Goal: Information Seeking & Learning: Understand process/instructions

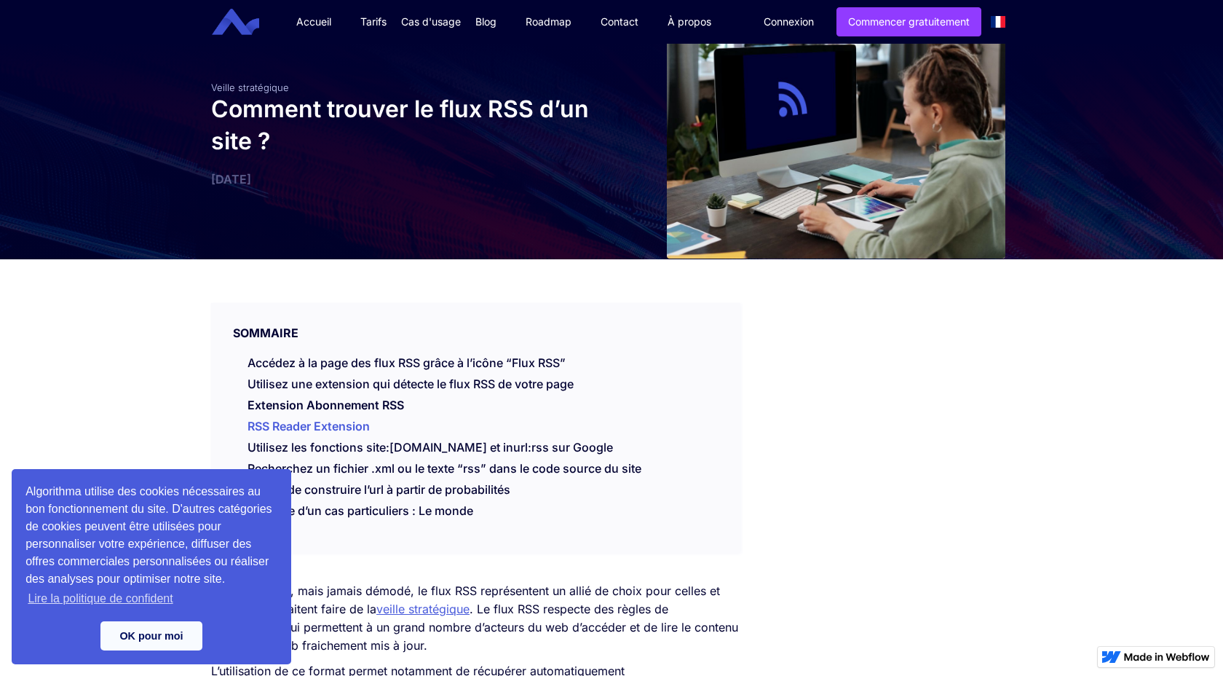
scroll to position [50, 0]
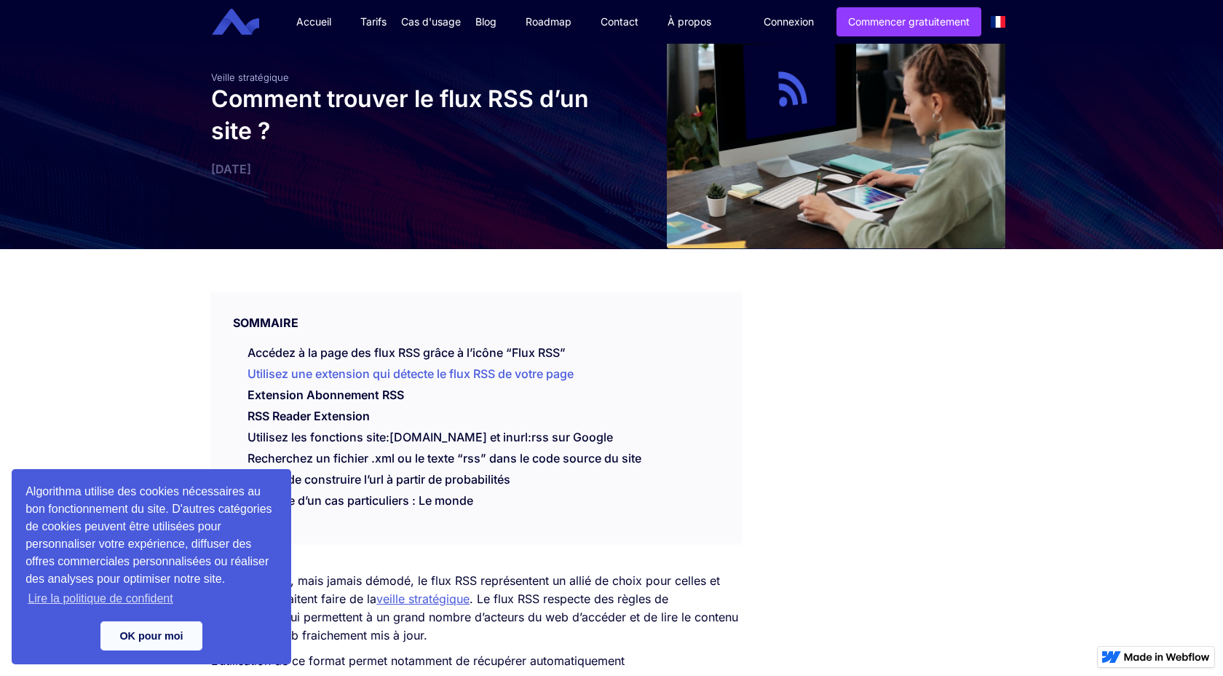
click at [386, 374] on link "Utilisez une extension qui détecte le flux RSS de votre page" at bounding box center [411, 373] width 326 height 15
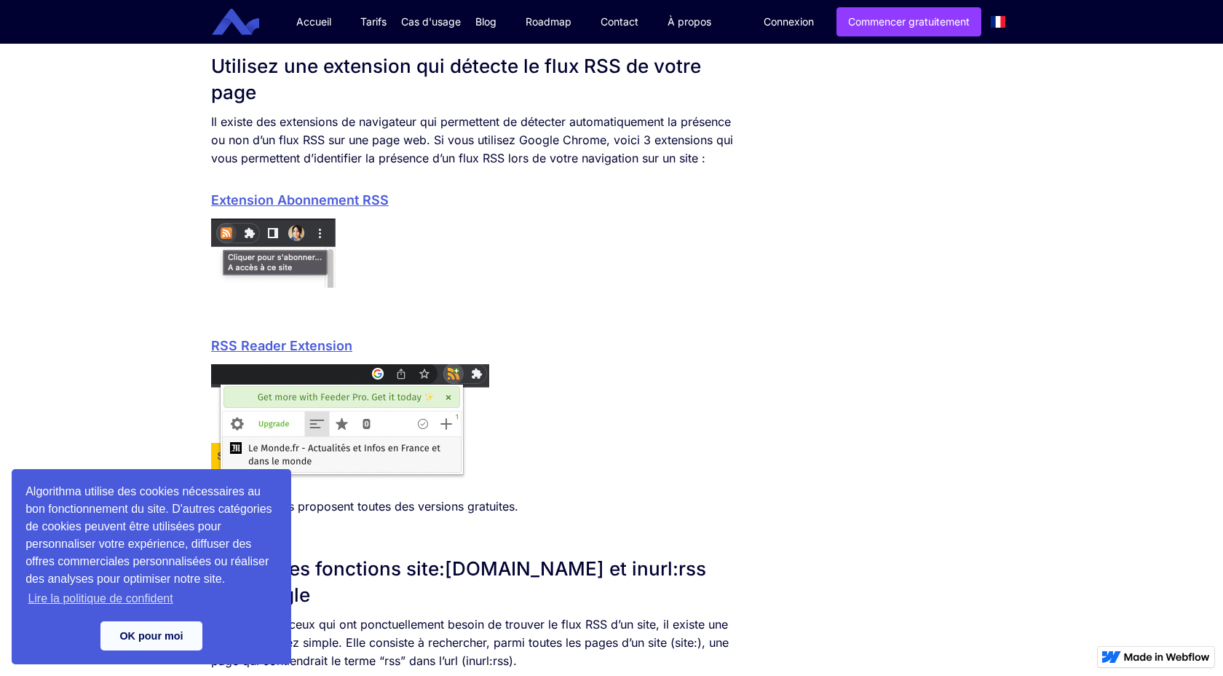
scroll to position [1063, 0]
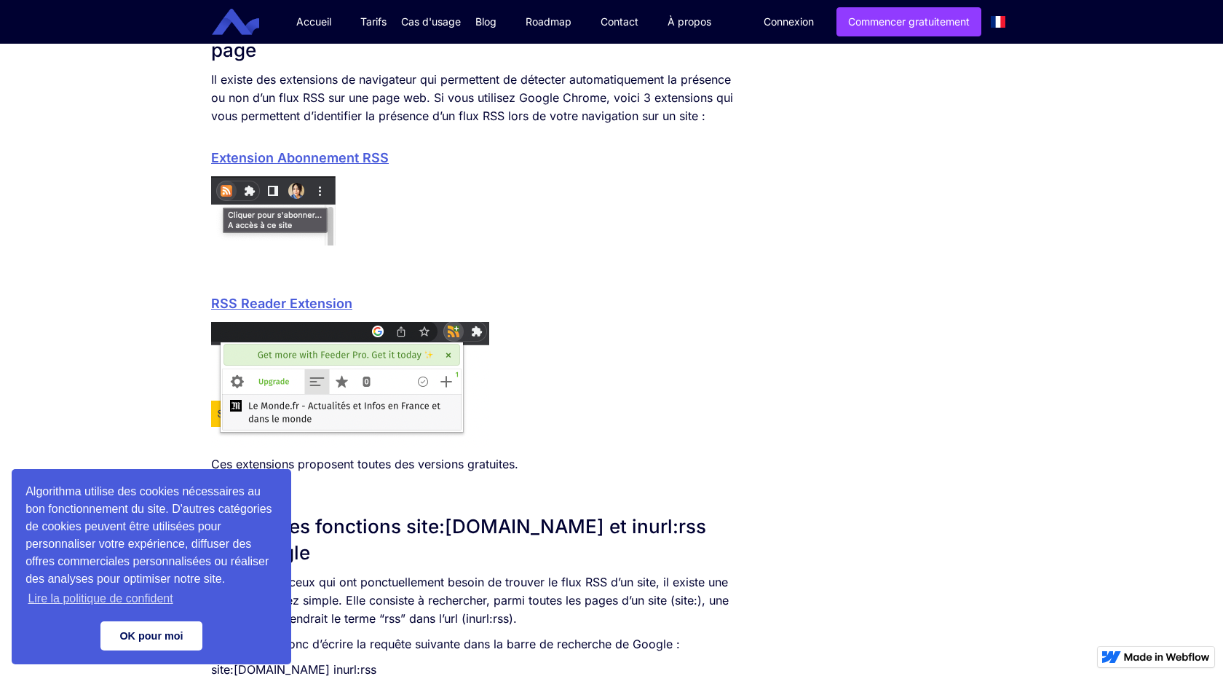
click at [176, 633] on link "OK pour moi" at bounding box center [151, 635] width 102 height 29
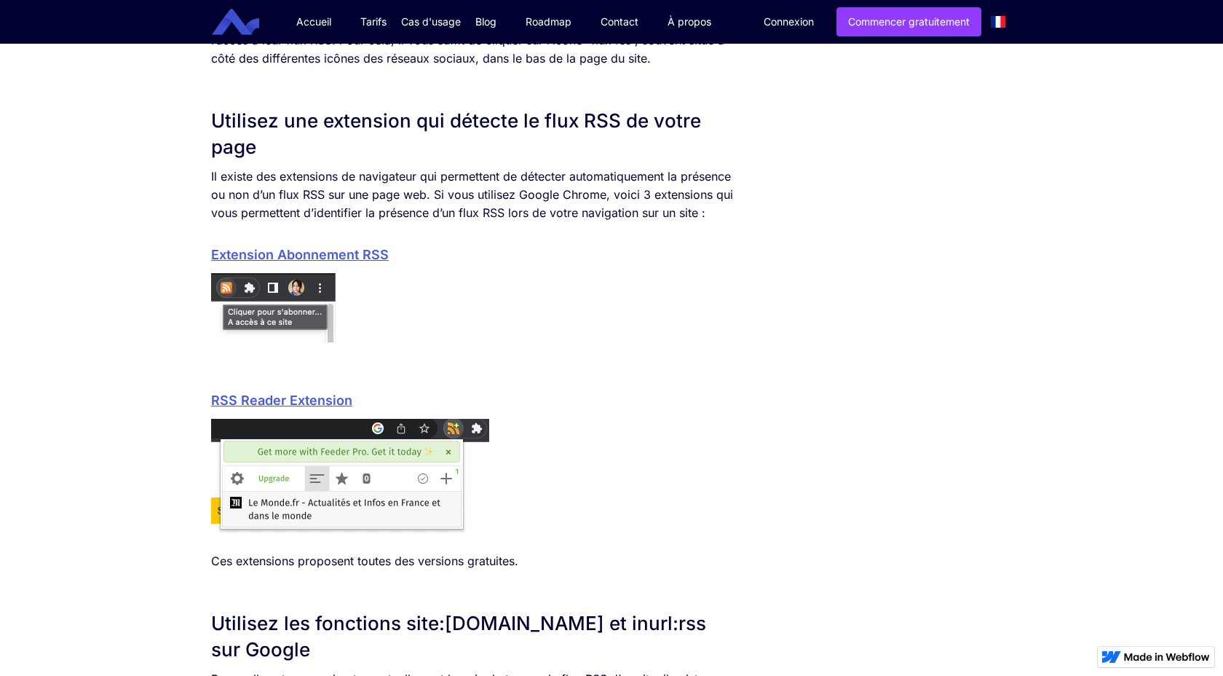
scroll to position [961, 0]
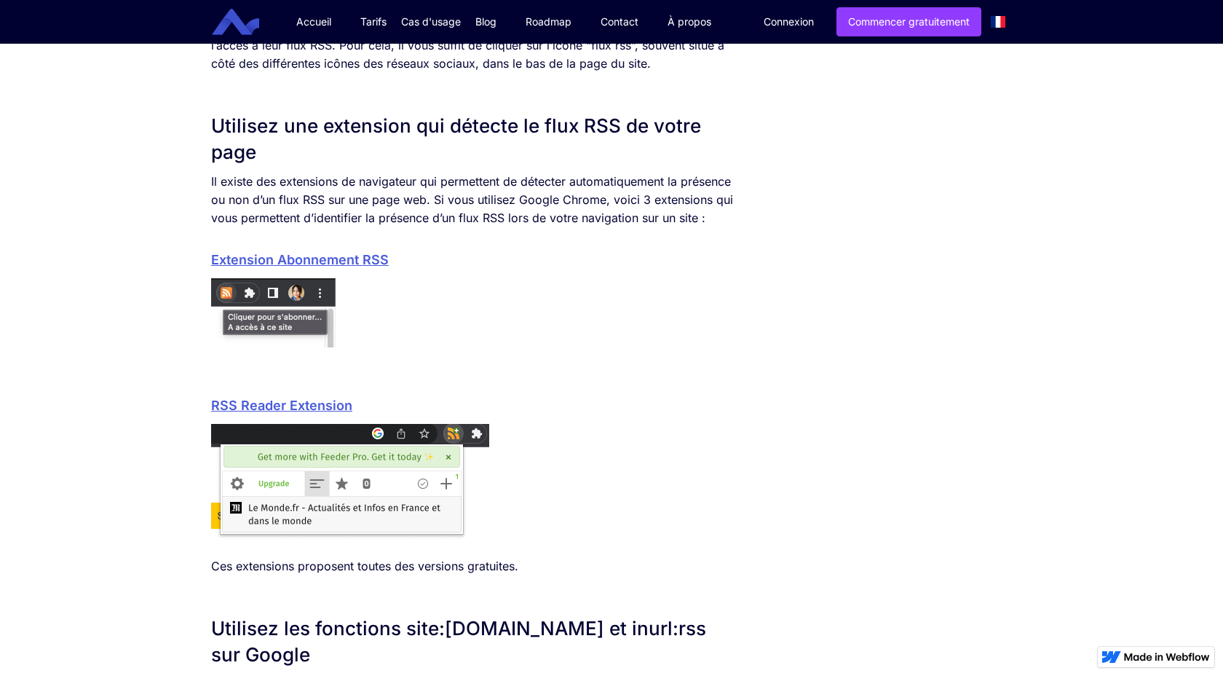
click at [360, 265] on link "Extension Abonnement RSS" at bounding box center [300, 259] width 178 height 15
click at [291, 400] on link "RSS Reader Extension" at bounding box center [281, 405] width 141 height 15
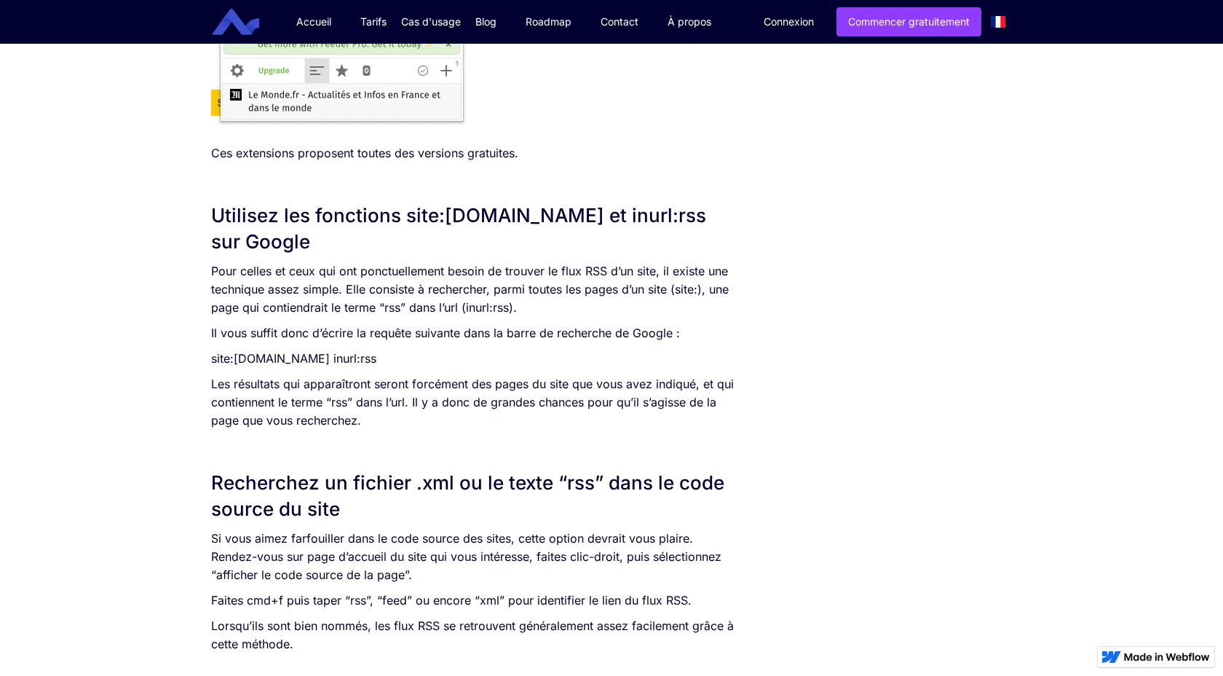
scroll to position [1379, 0]
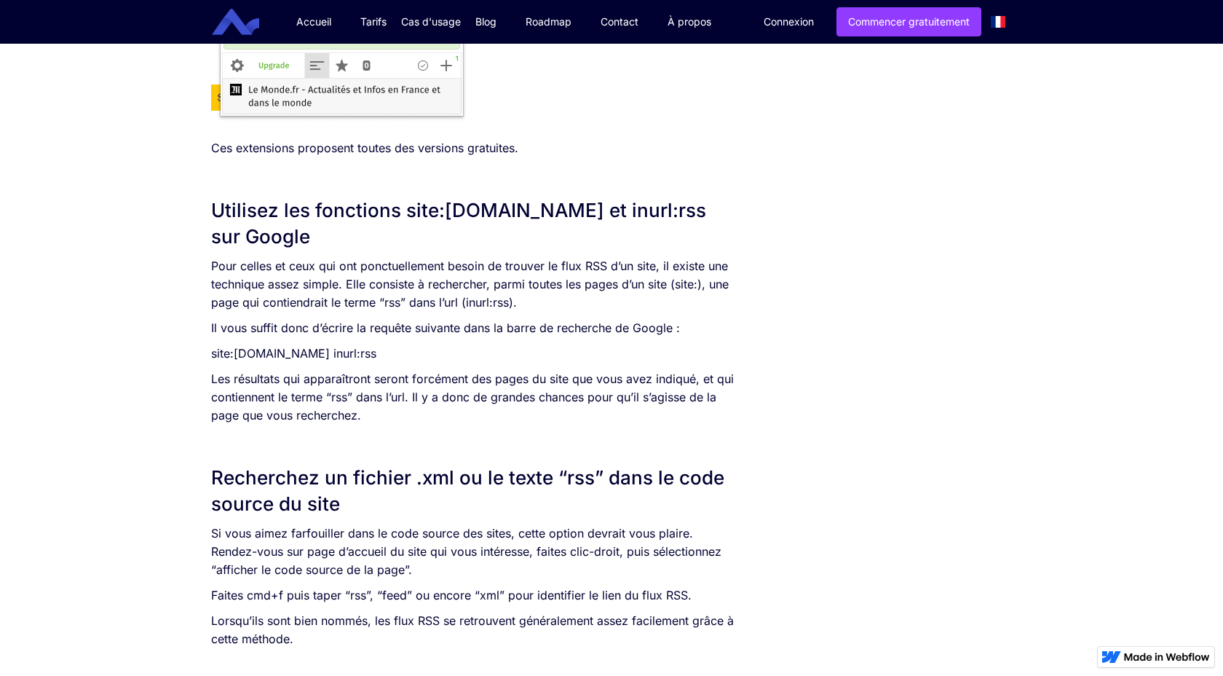
drag, startPoint x: 451, startPoint y: 353, endPoint x: 203, endPoint y: 361, distance: 248.4
click at [204, 361] on div "SOMMAIRE Accédez à la page des flux RSS grâce à l’icône “Flux RSS” Utilisez une…" at bounding box center [476, 230] width 544 height 2621
copy p "site:[DOMAIN_NAME] inurl:rss"
click at [448, 360] on p "site:[DOMAIN_NAME] inurl:rss" at bounding box center [475, 353] width 529 height 18
drag, startPoint x: 448, startPoint y: 360, endPoint x: 207, endPoint y: 359, distance: 241.7
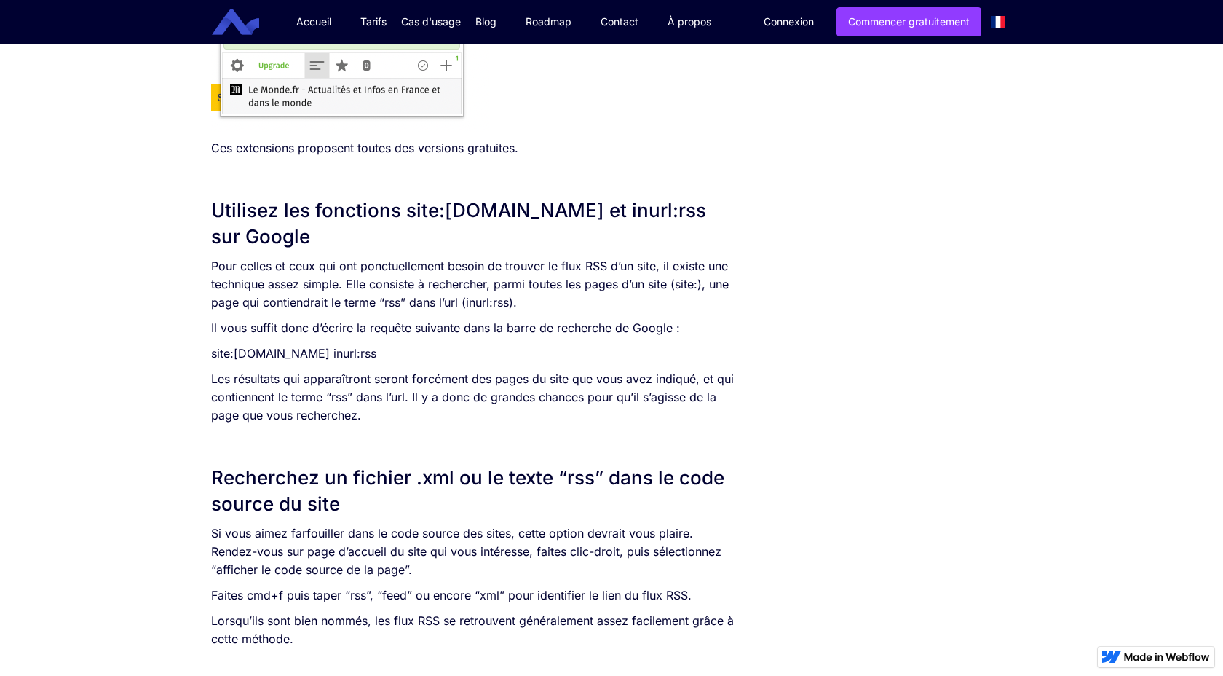
click at [207, 359] on div "SOMMAIRE Accédez à la page des flux RSS grâce à l’icône “Flux RSS” Utilisez une…" at bounding box center [476, 230] width 544 height 2621
copy p "site:[DOMAIN_NAME] inurl:rss"
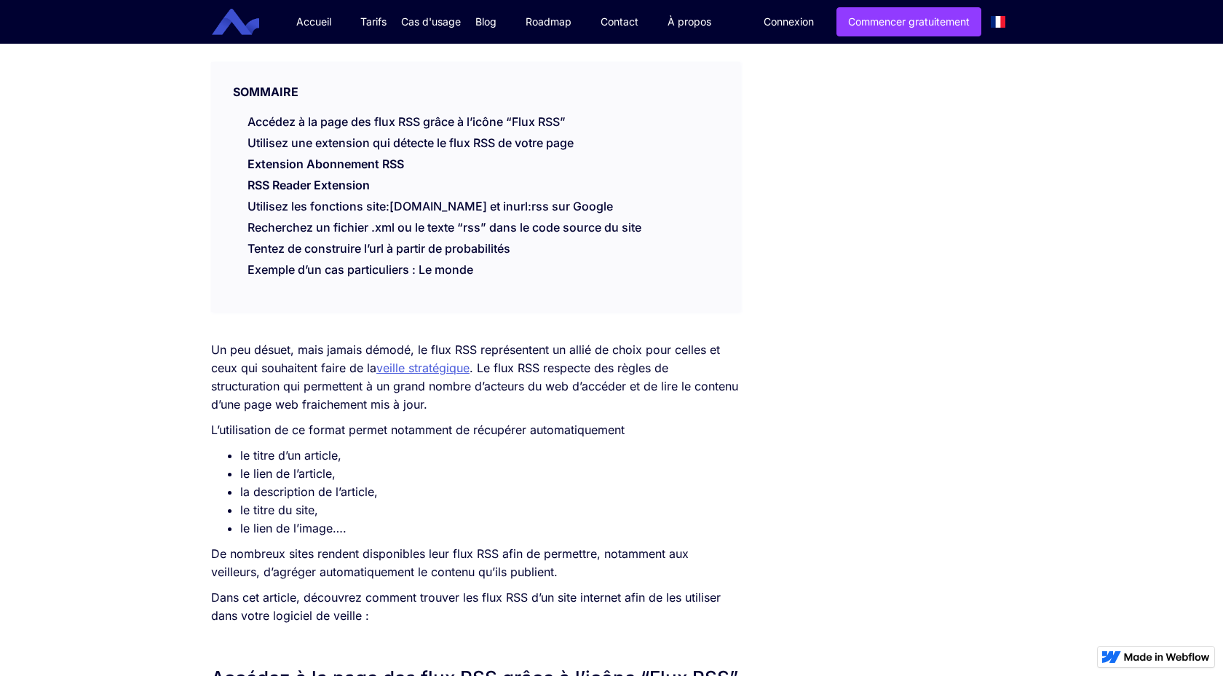
scroll to position [0, 0]
